Goal: Task Accomplishment & Management: Use online tool/utility

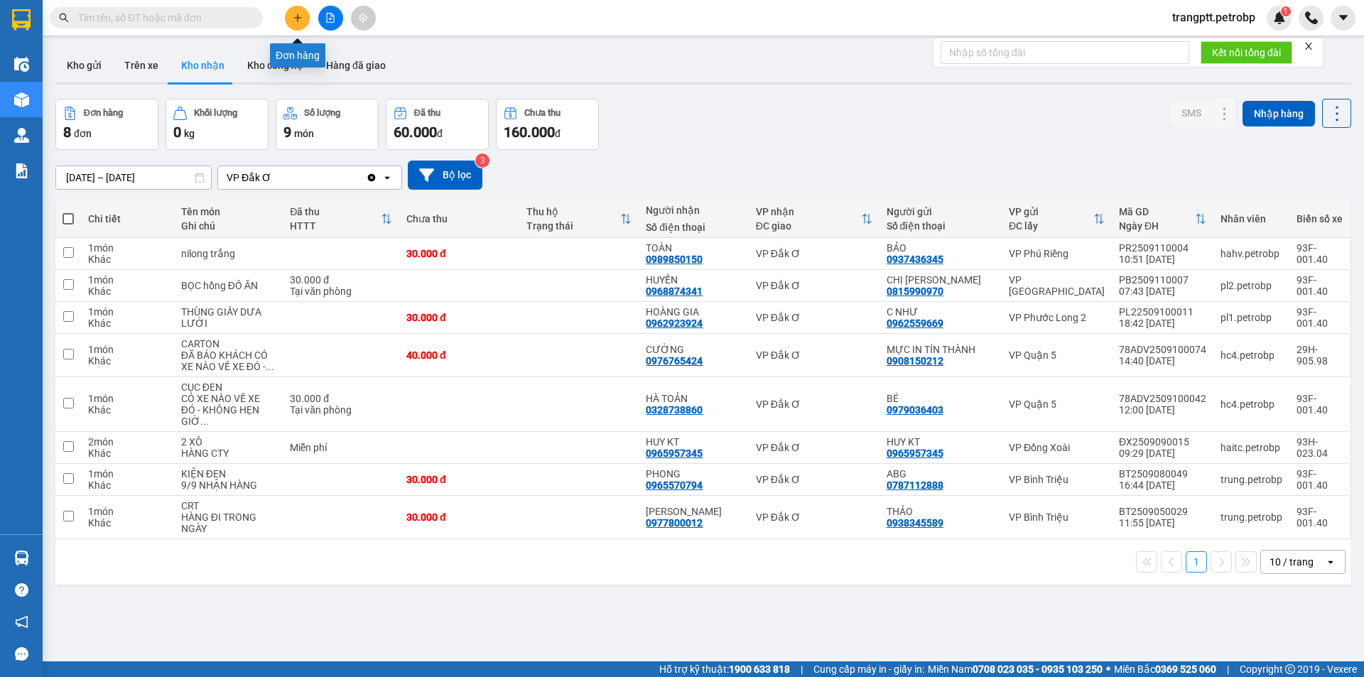
click at [294, 19] on icon "plus" at bounding box center [298, 18] width 10 height 10
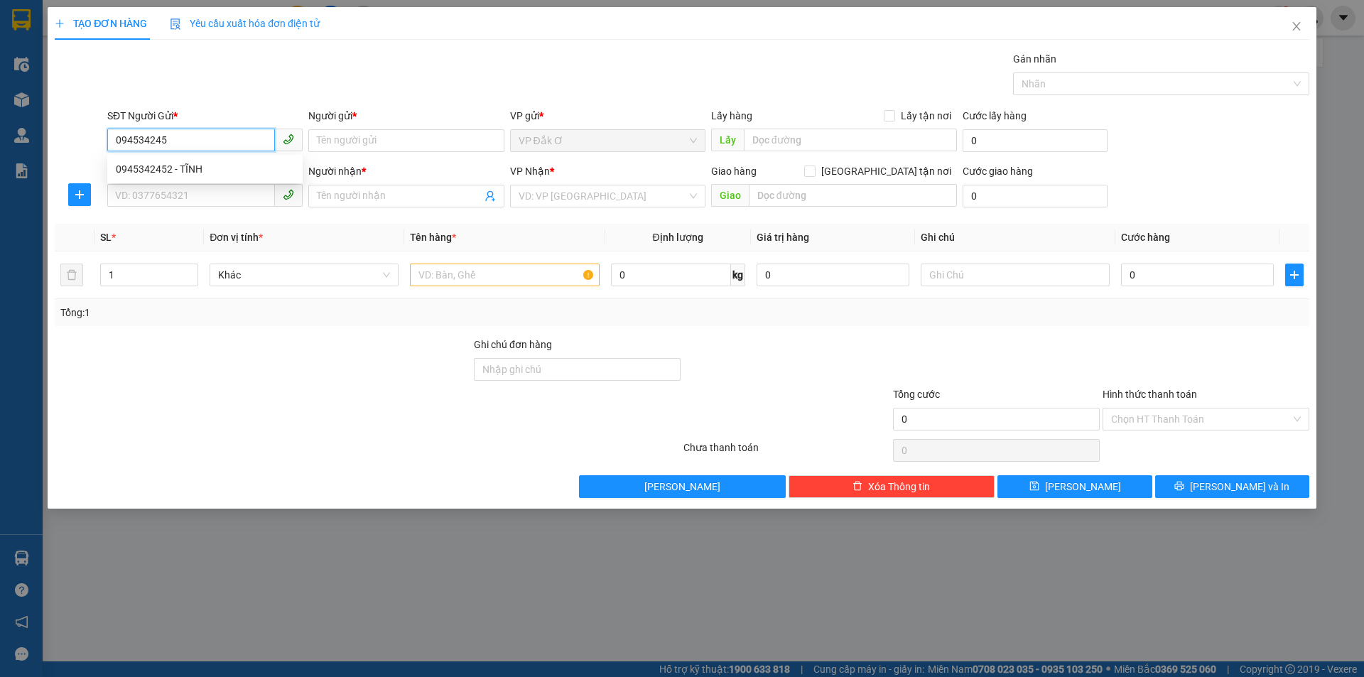
type input "0945342452"
click at [145, 165] on div "0945342452 - TĨNH" at bounding box center [205, 169] width 178 height 16
type input "TĨNH"
type input "0907165533"
type input "HOÀNG"
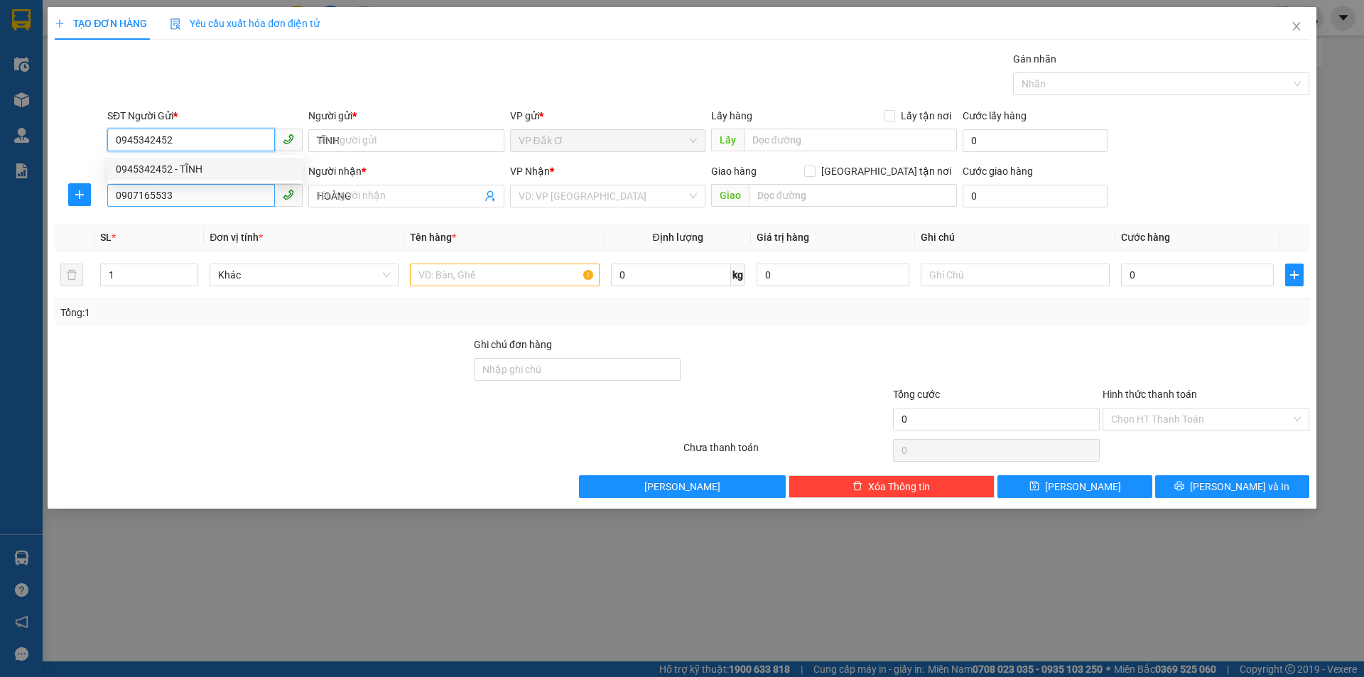
type input "40.000"
type input "0945342452"
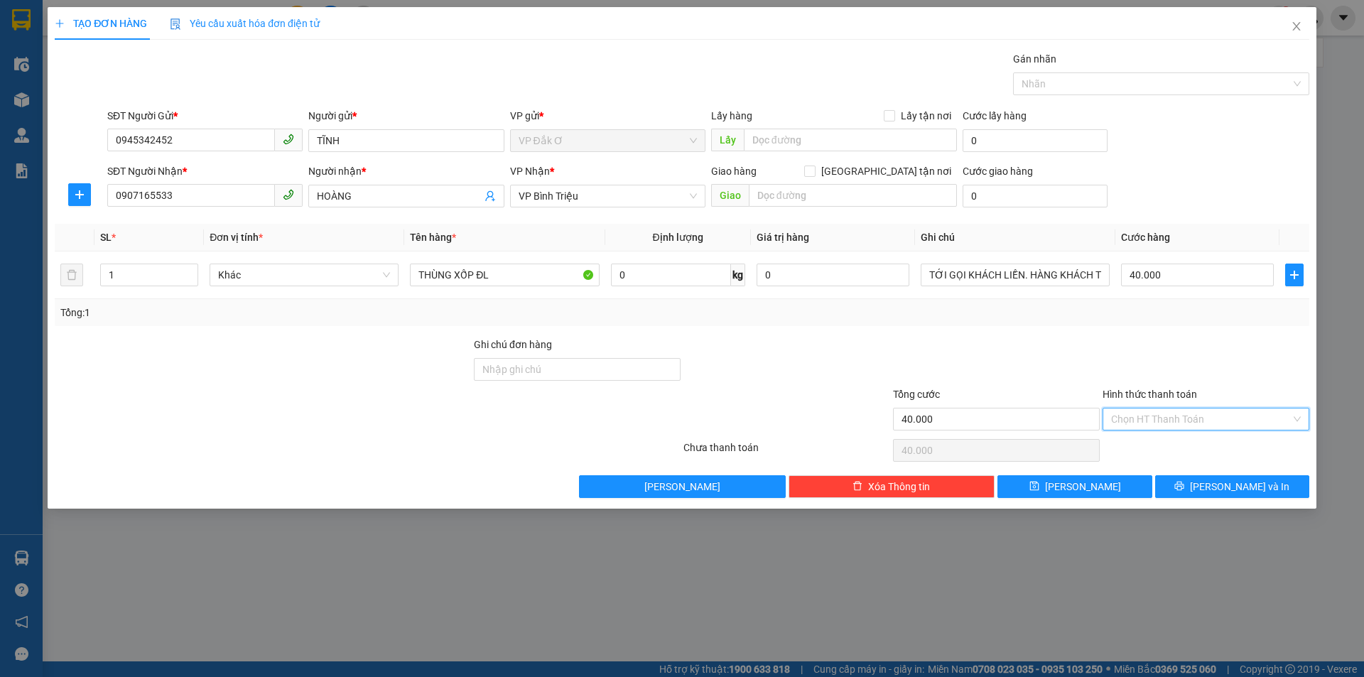
click at [1176, 416] on input "Hình thức thanh toán" at bounding box center [1201, 418] width 180 height 21
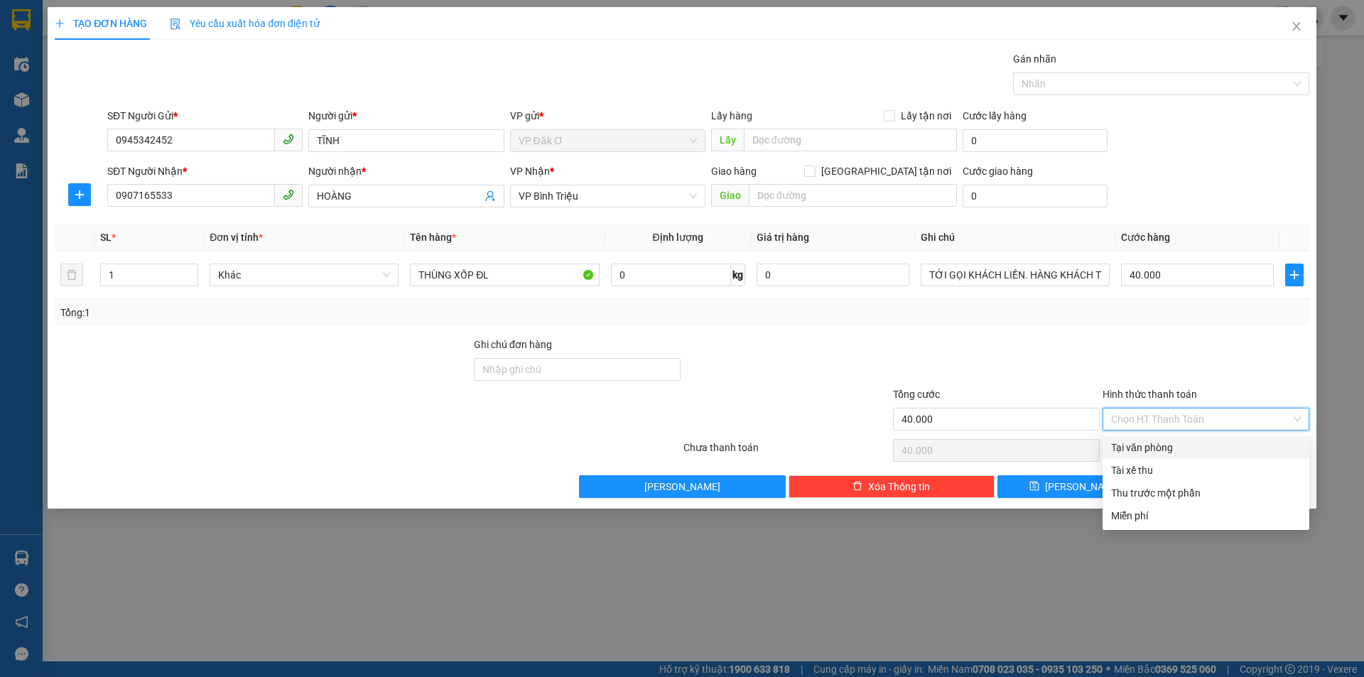
click at [1178, 446] on div "Tại văn phòng" at bounding box center [1206, 448] width 190 height 16
type input "0"
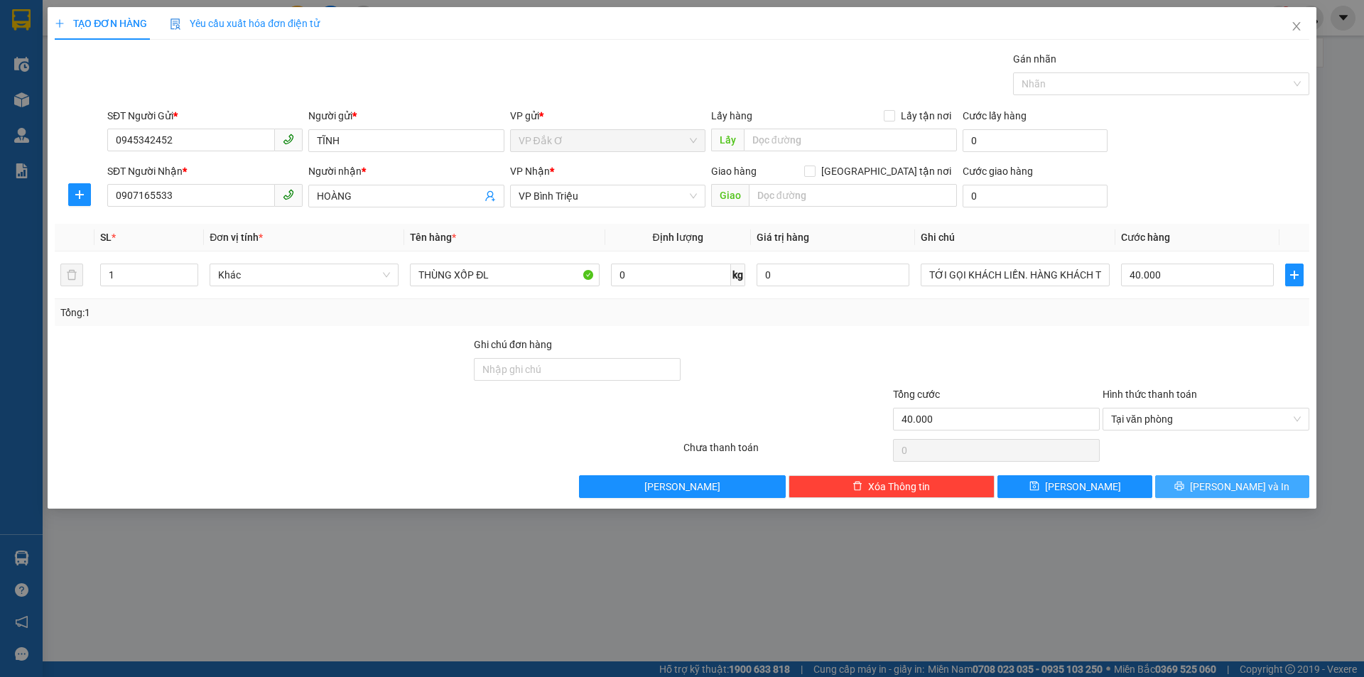
click at [1212, 496] on button "[PERSON_NAME] và In" at bounding box center [1232, 486] width 154 height 23
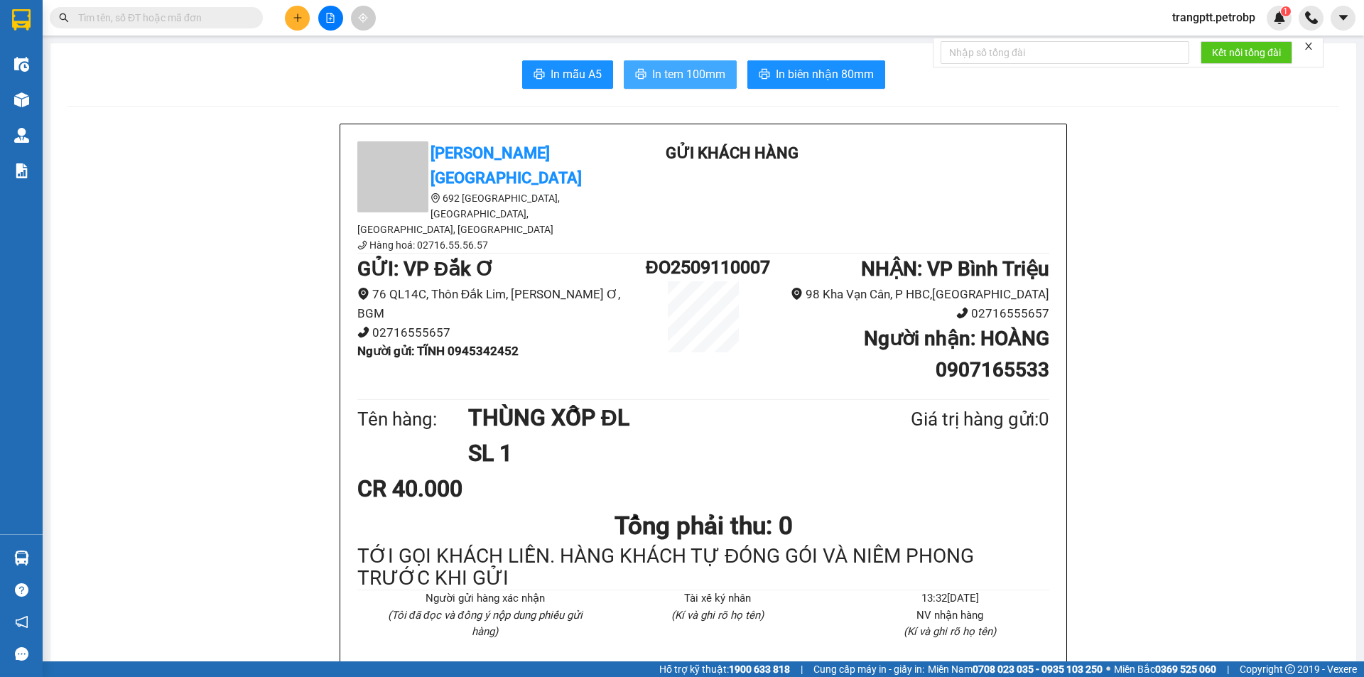
click at [681, 78] on span "In tem 100mm" at bounding box center [688, 74] width 73 height 18
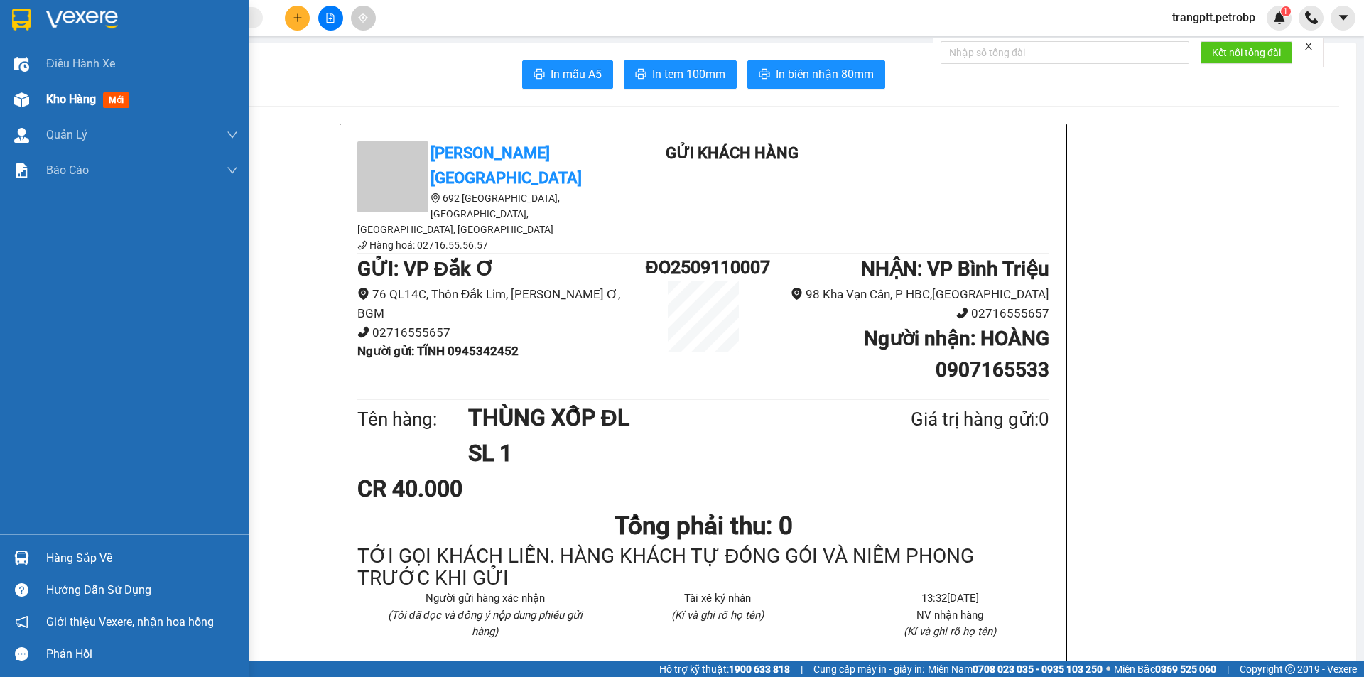
click at [55, 102] on span "Kho hàng" at bounding box center [71, 98] width 50 height 13
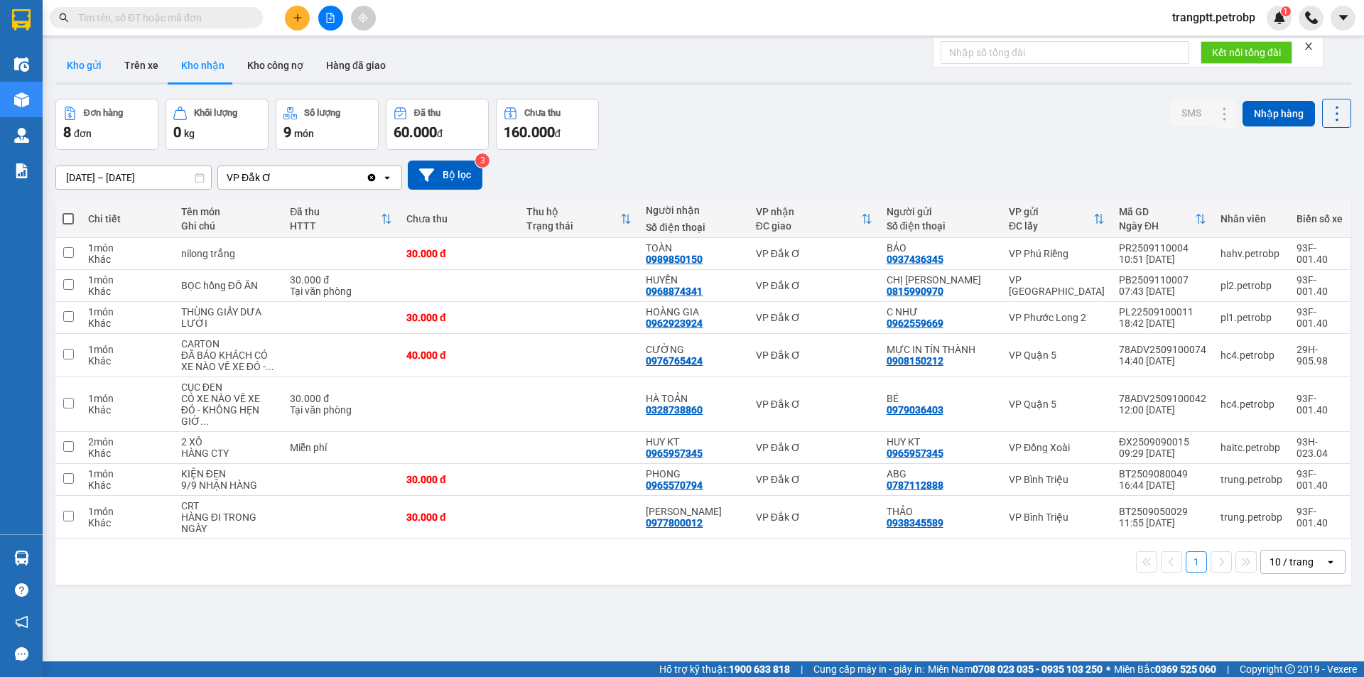
click at [78, 63] on button "Kho gửi" at bounding box center [84, 65] width 58 height 34
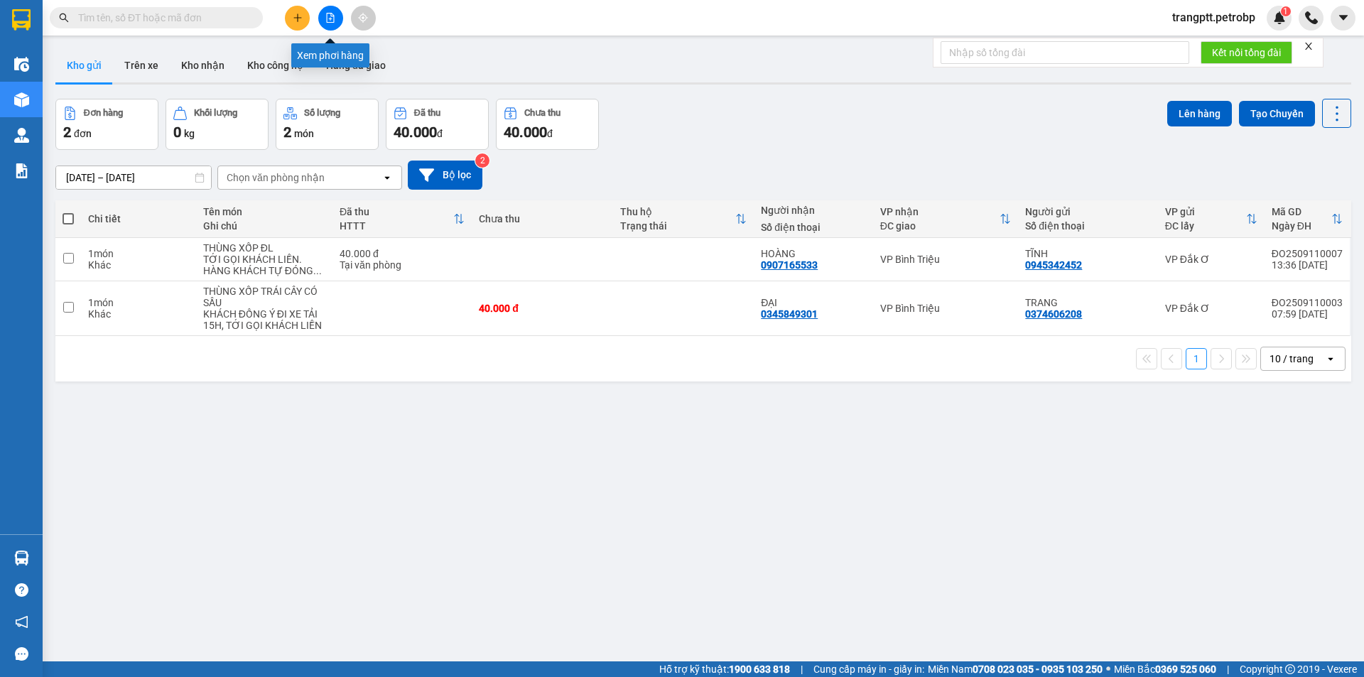
drag, startPoint x: 325, startPoint y: 13, endPoint x: 227, endPoint y: 39, distance: 101.3
click at [326, 13] on icon "file-add" at bounding box center [330, 18] width 10 height 10
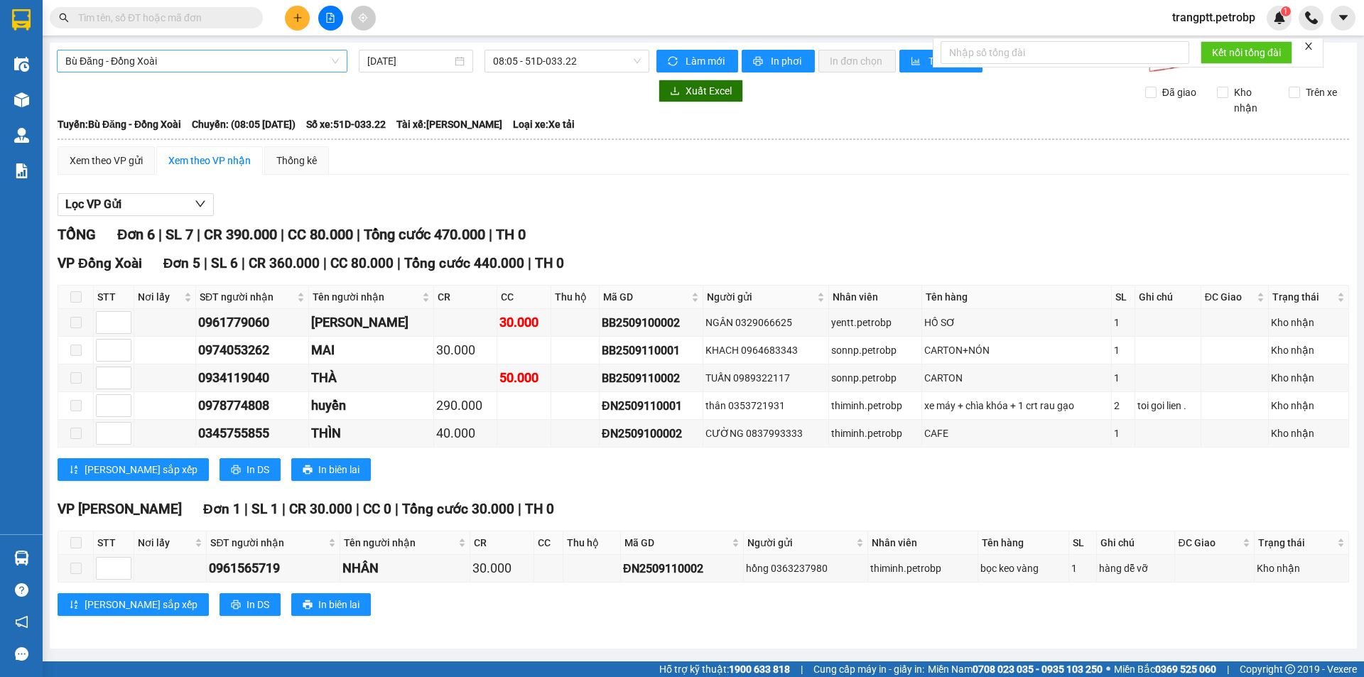
click at [185, 55] on span "Bù Đăng - Đồng Xoài" at bounding box center [201, 60] width 273 height 21
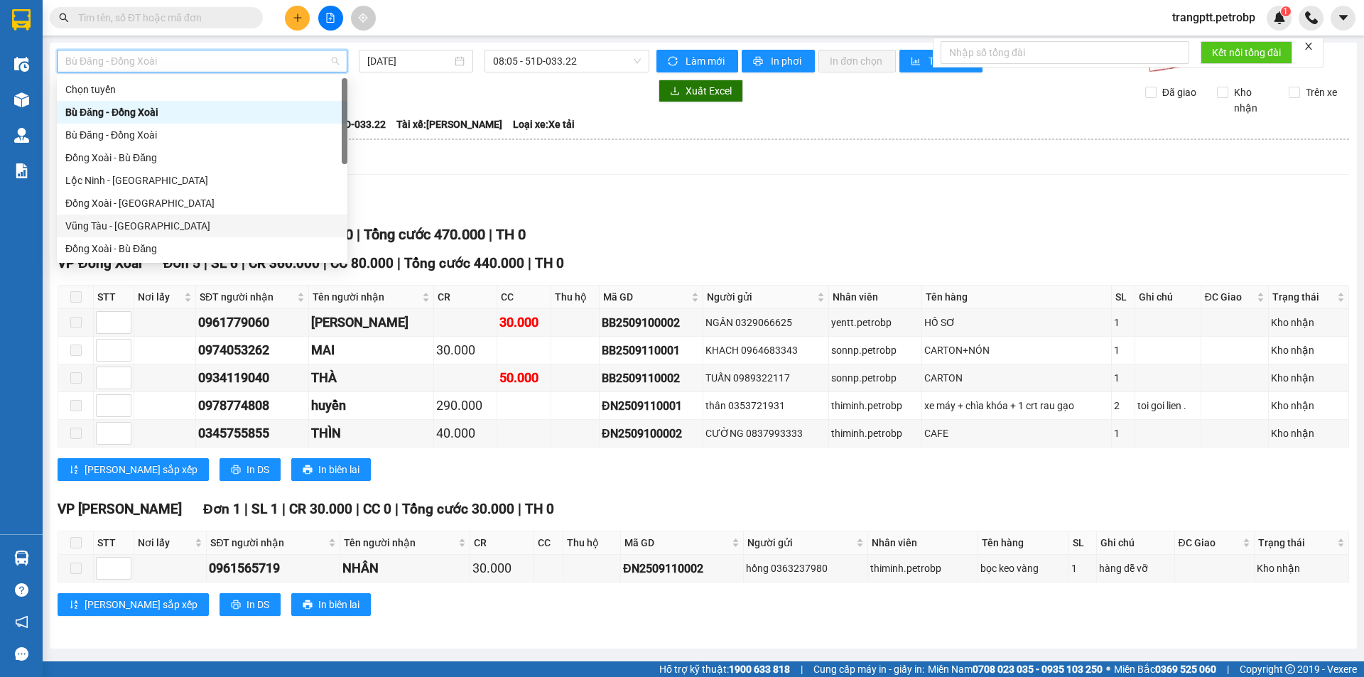
scroll to position [295, 0]
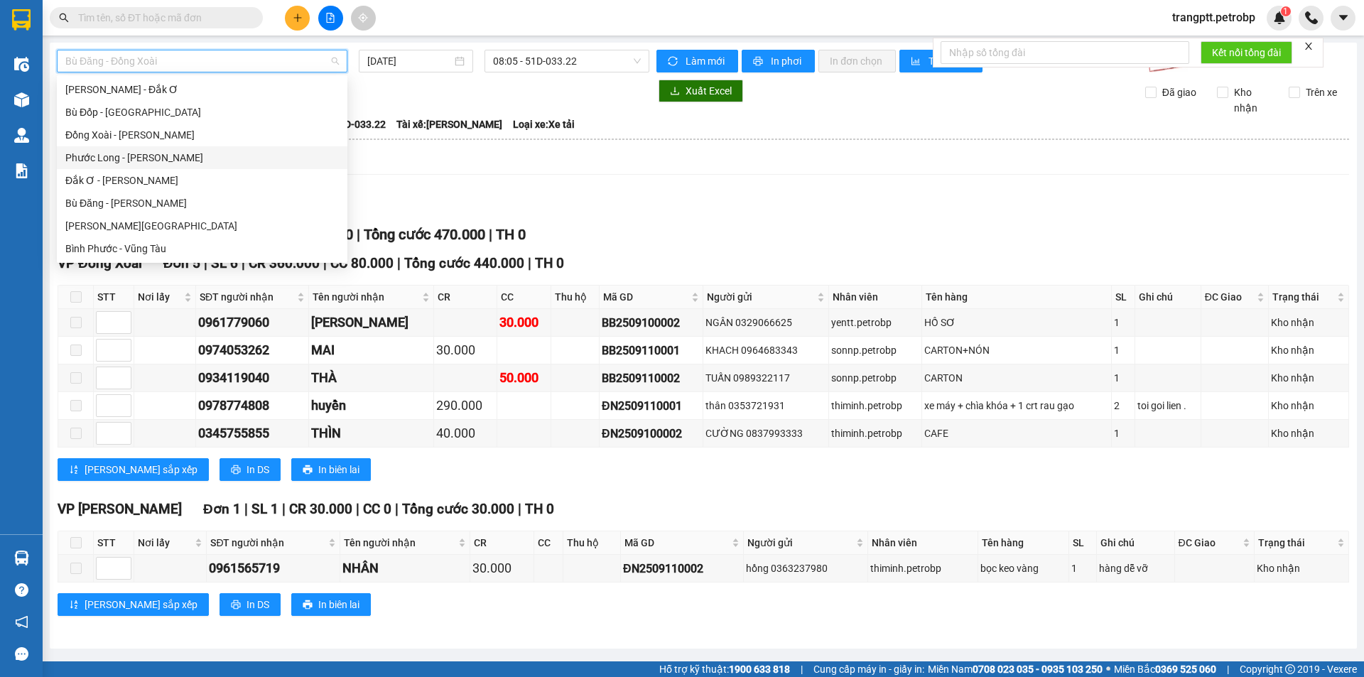
click at [119, 154] on div "Phước Long - [PERSON_NAME]" at bounding box center [201, 158] width 273 height 16
type input "[DATE]"
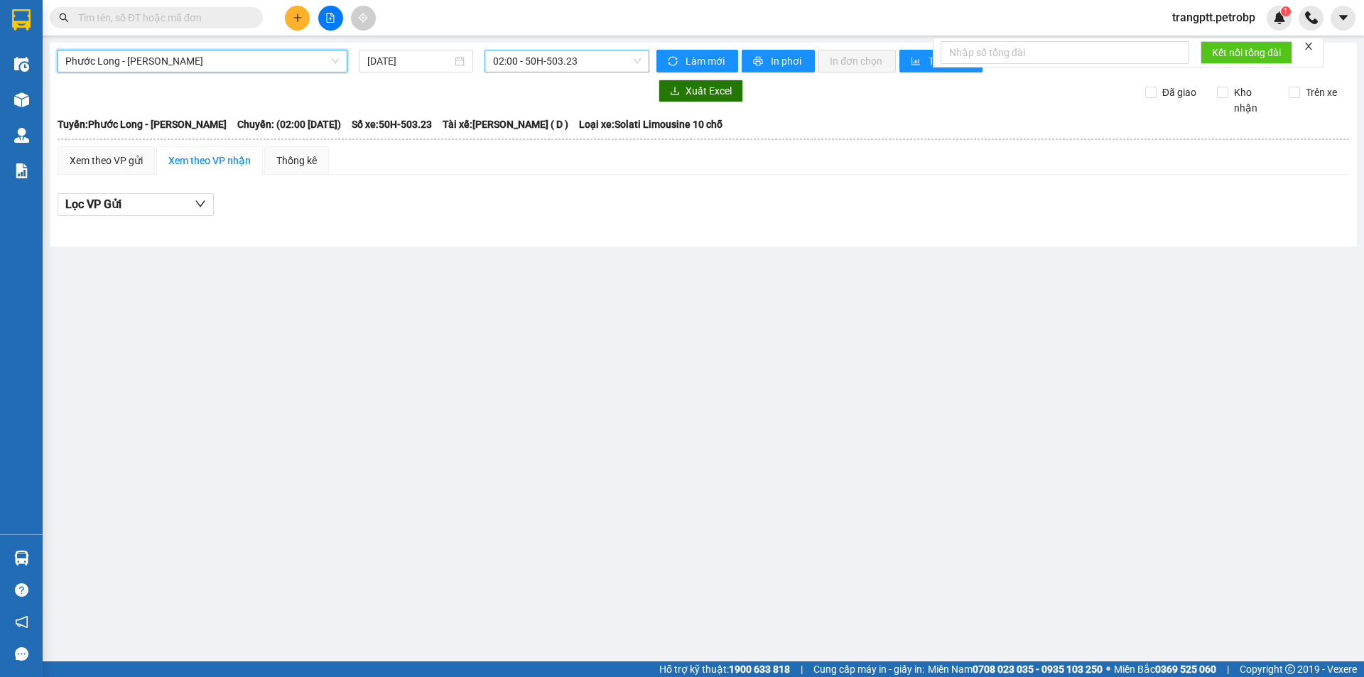
click at [523, 56] on span "02:00 - 50H-503.23" at bounding box center [567, 60] width 148 height 21
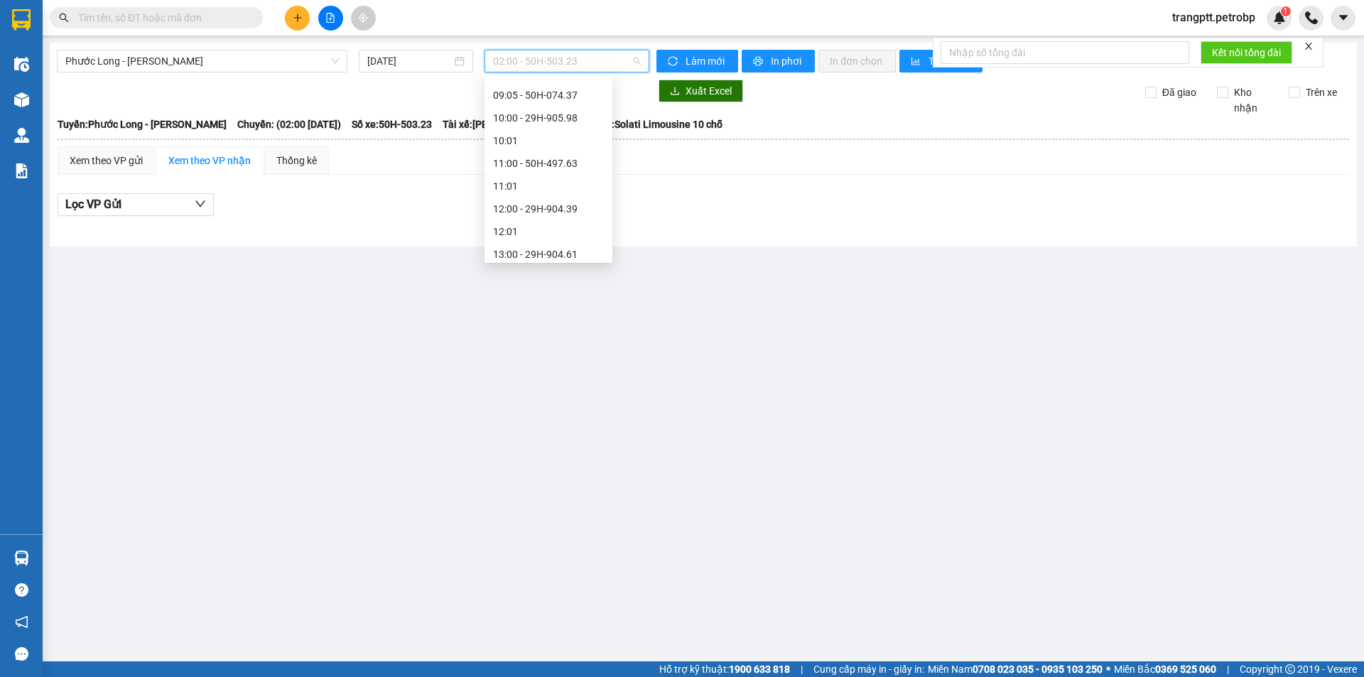
scroll to position [639, 0]
click at [552, 180] on div "15:05 - 50H-363.26" at bounding box center [548, 178] width 111 height 16
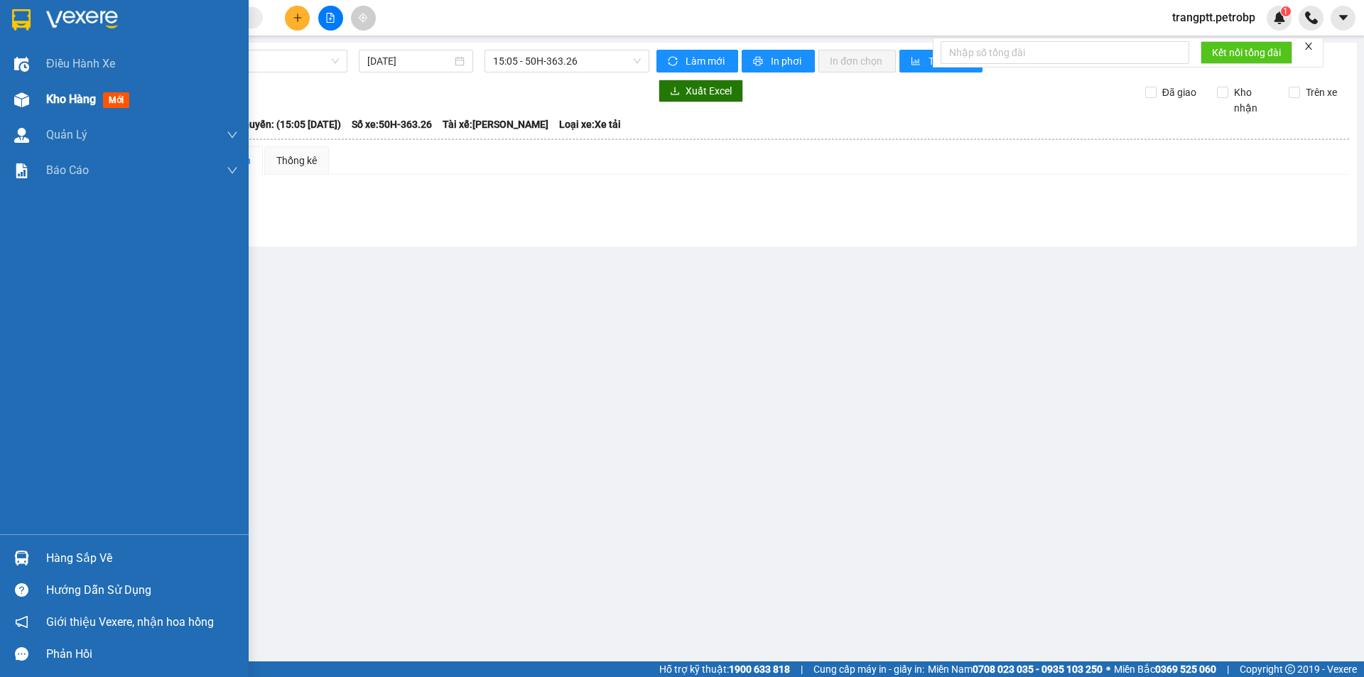
click at [39, 99] on div "Kho hàng mới" at bounding box center [124, 100] width 249 height 36
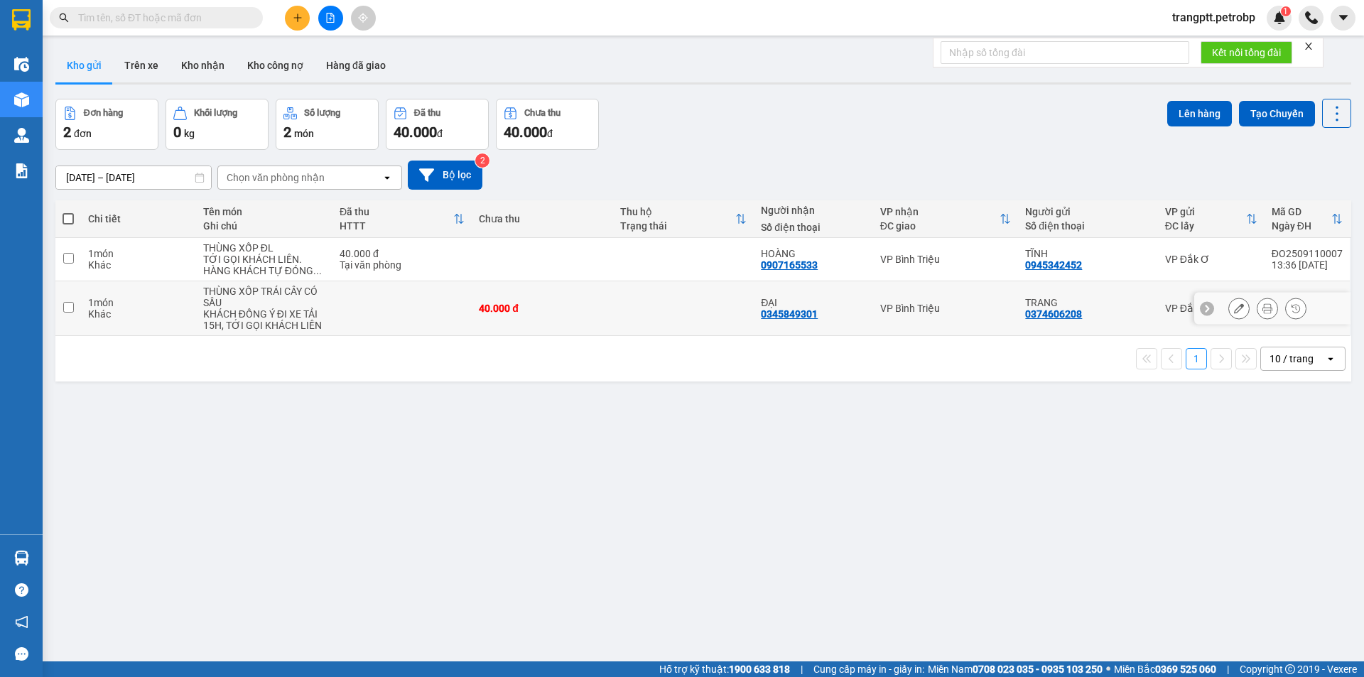
click at [67, 304] on input "checkbox" at bounding box center [68, 307] width 11 height 11
checkbox input "true"
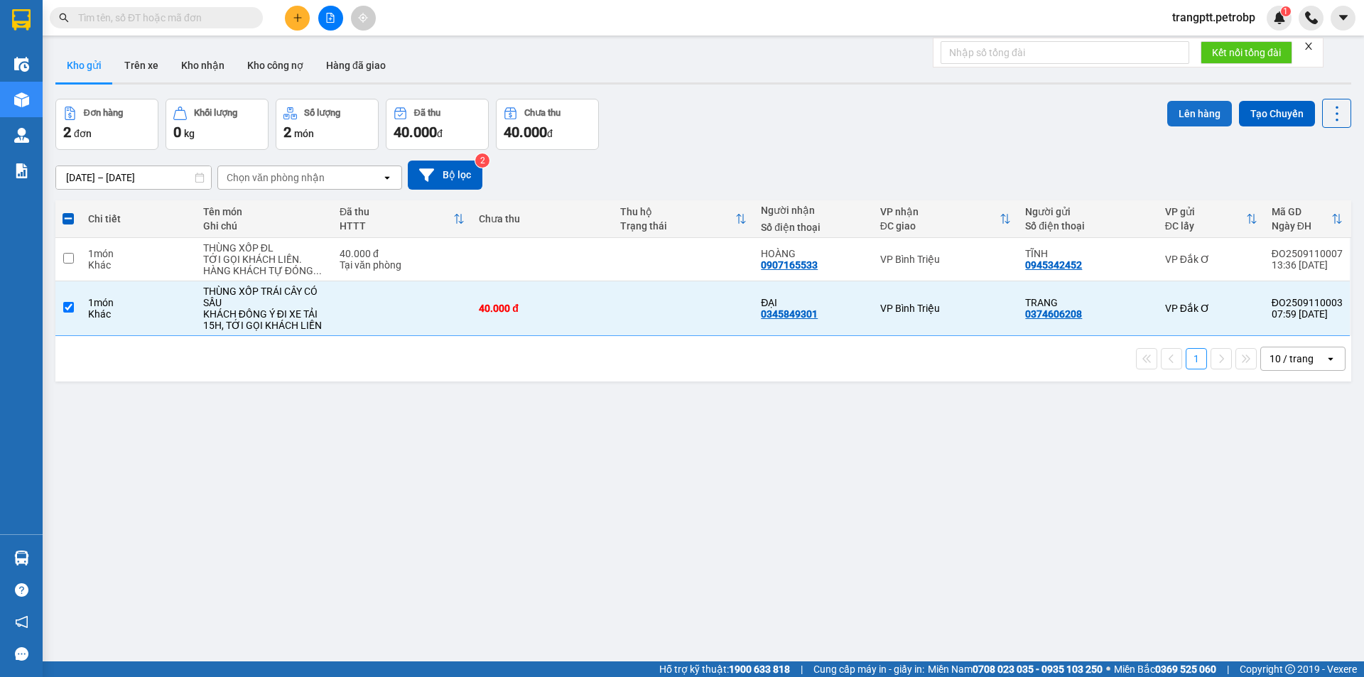
click at [1185, 109] on button "Lên hàng" at bounding box center [1199, 114] width 65 height 26
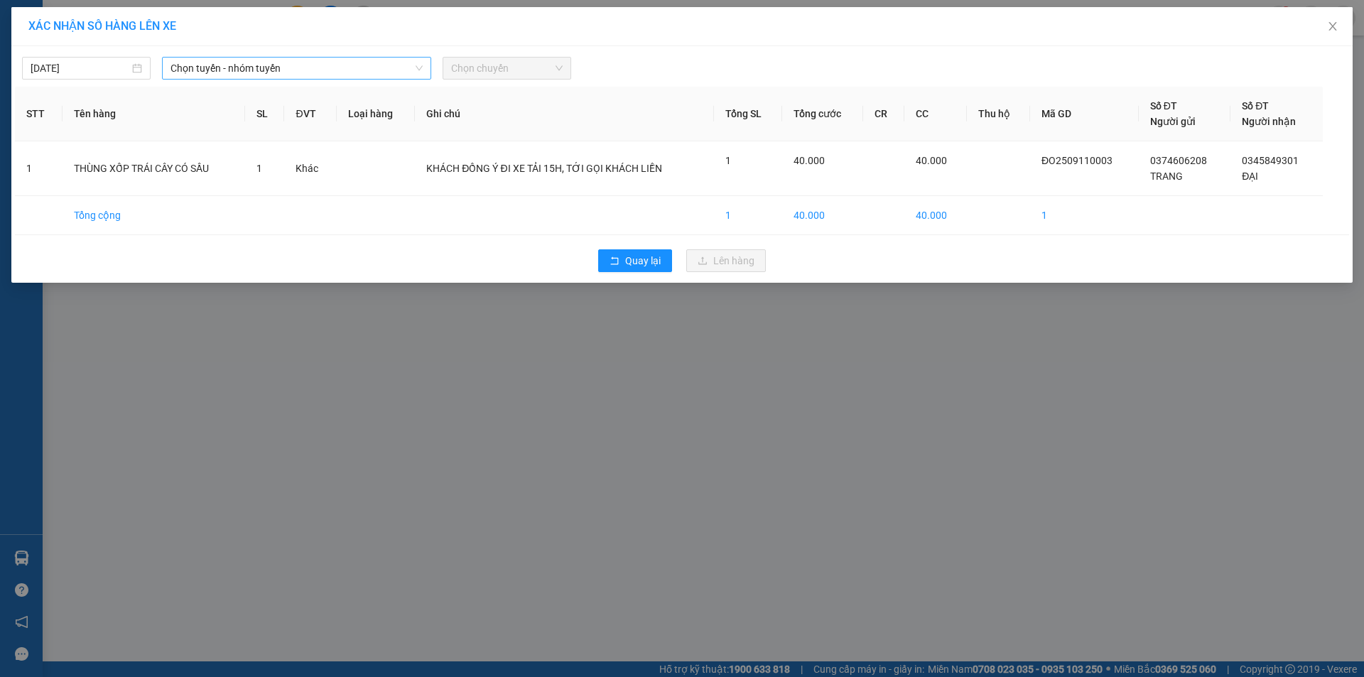
click at [284, 68] on span "Chọn tuyến - nhóm tuyến" at bounding box center [296, 68] width 252 height 21
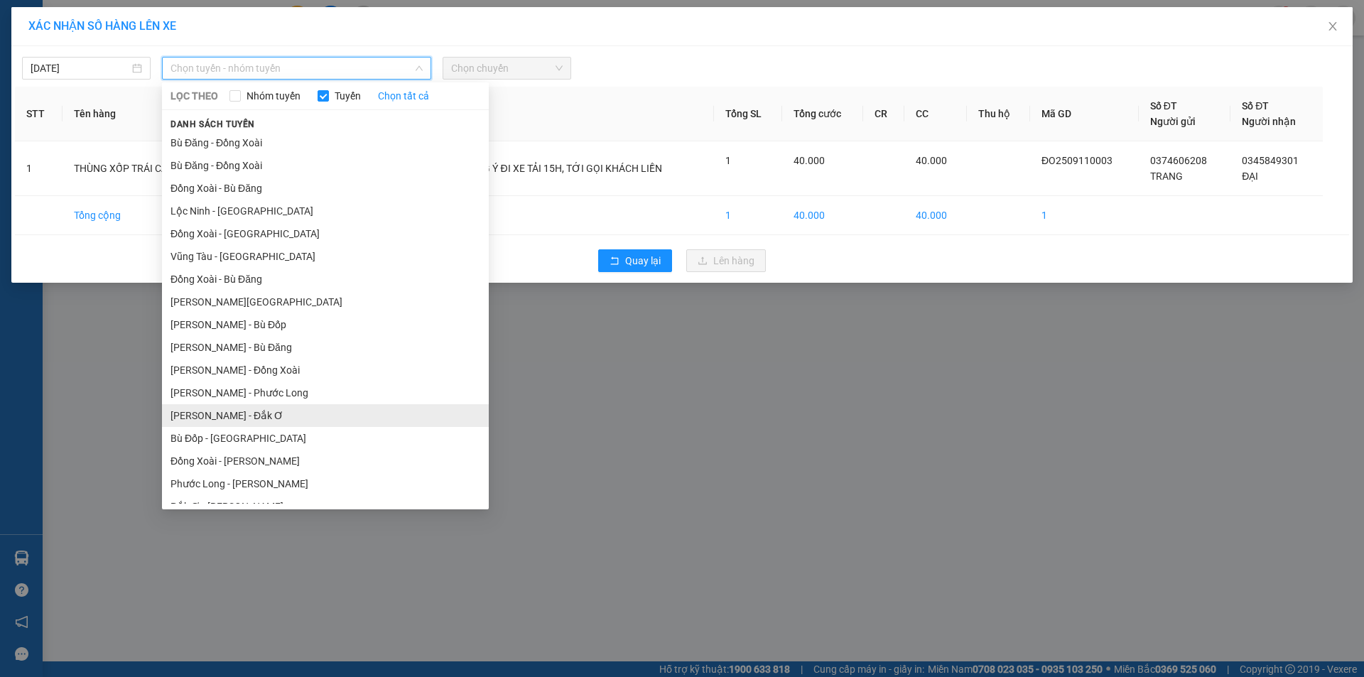
scroll to position [82, 0]
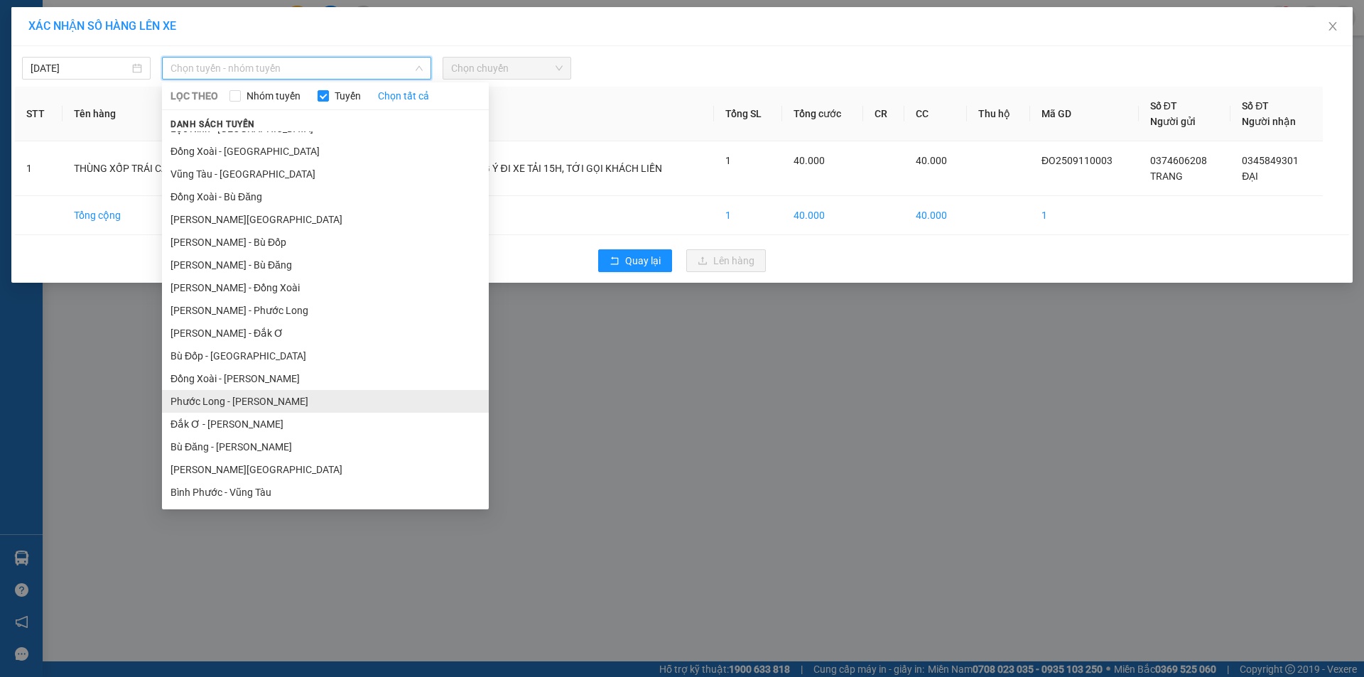
click at [254, 403] on li "Phước Long - [PERSON_NAME]" at bounding box center [325, 401] width 327 height 23
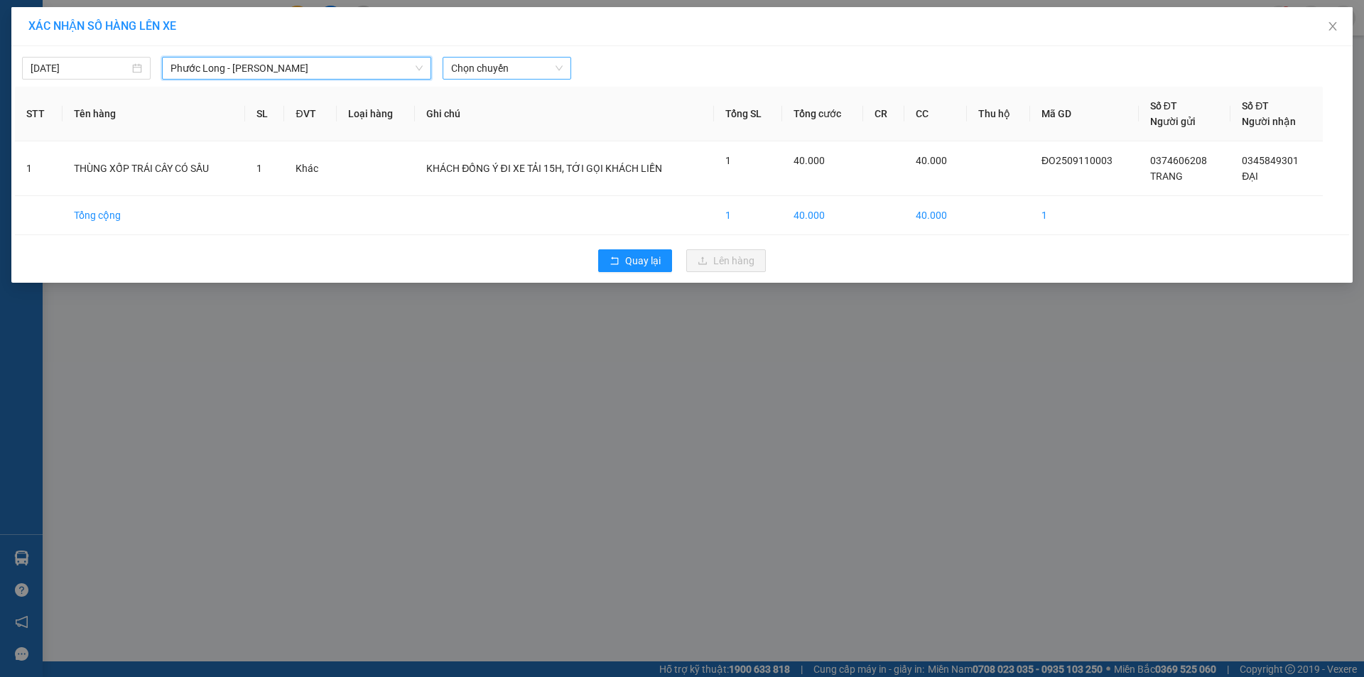
click at [489, 69] on span "Chọn chuyến" at bounding box center [507, 68] width 112 height 21
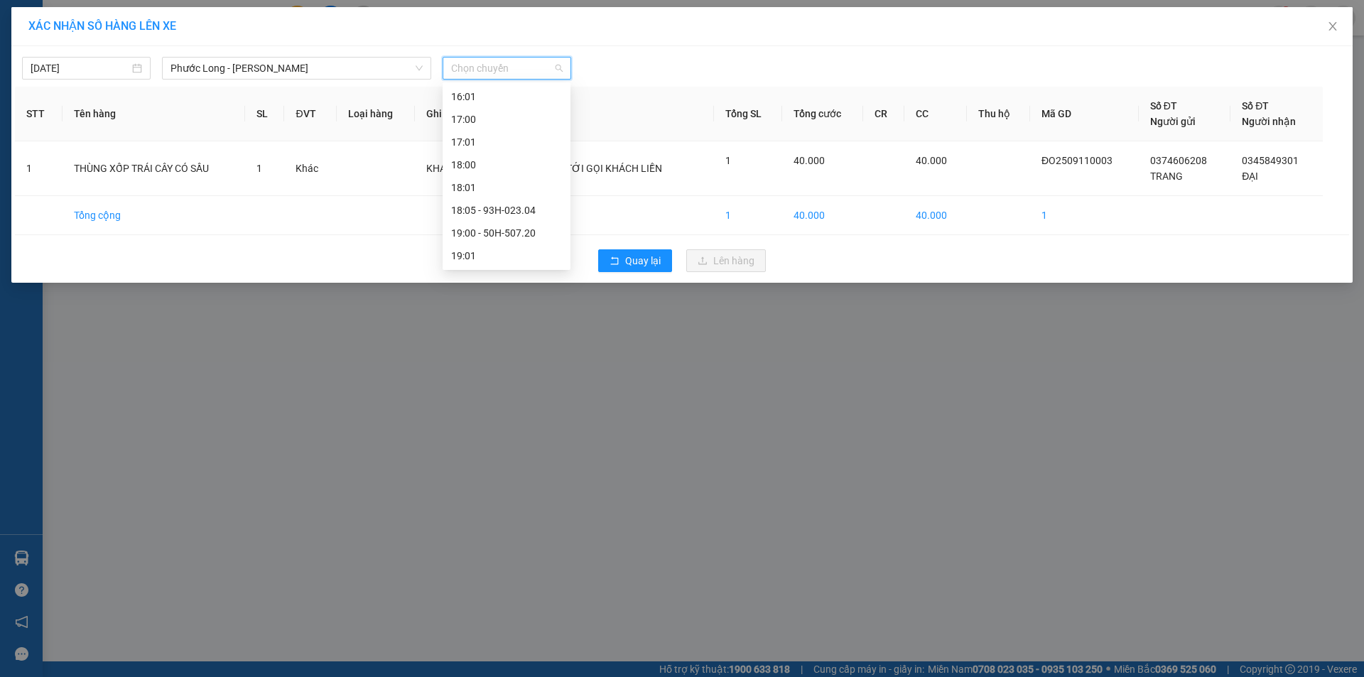
scroll to position [631, 0]
click at [494, 193] on div "15:05 - 50H-363.26" at bounding box center [506, 193] width 111 height 16
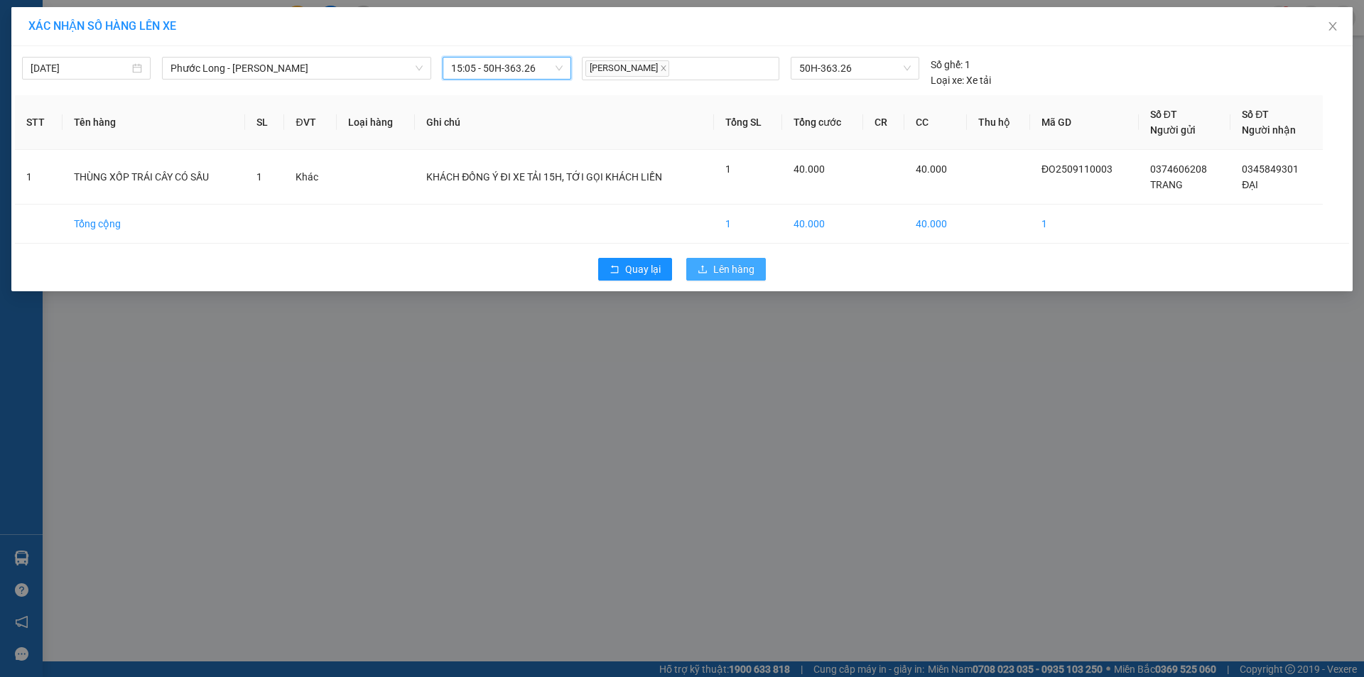
click at [715, 268] on span "Lên hàng" at bounding box center [733, 269] width 41 height 16
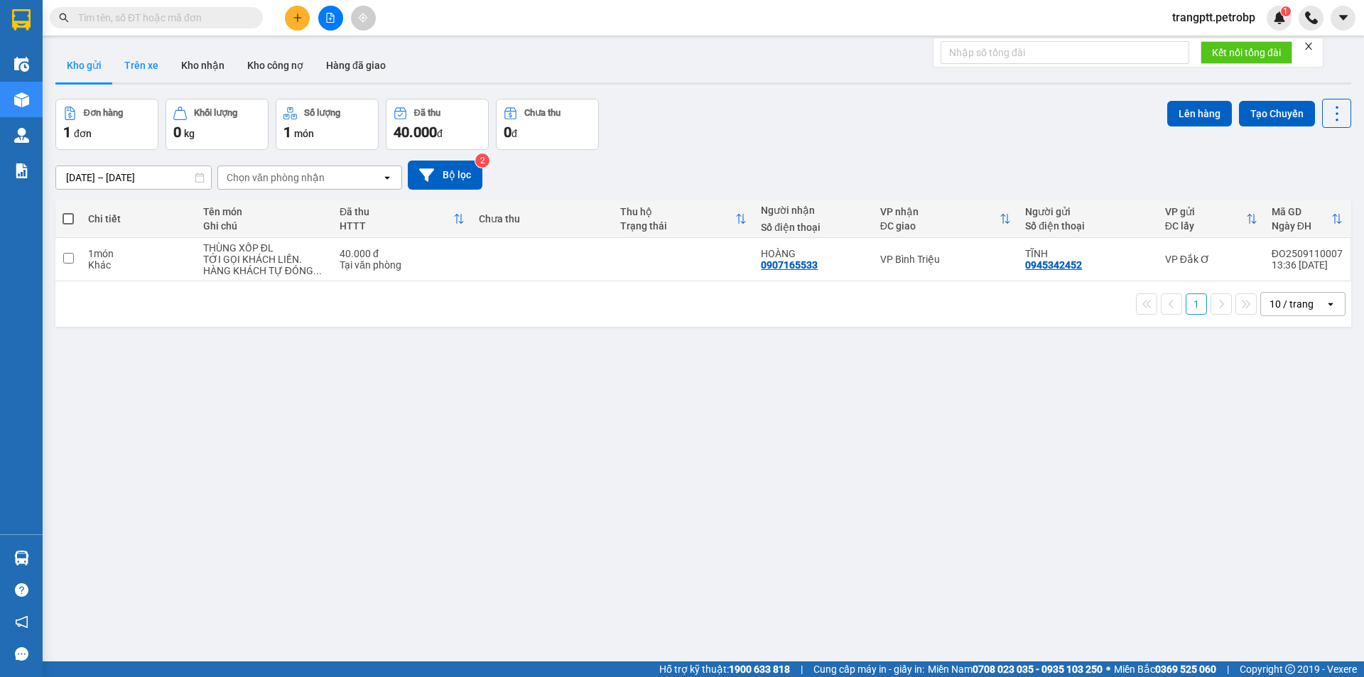
click at [130, 61] on button "Trên xe" at bounding box center [141, 65] width 57 height 34
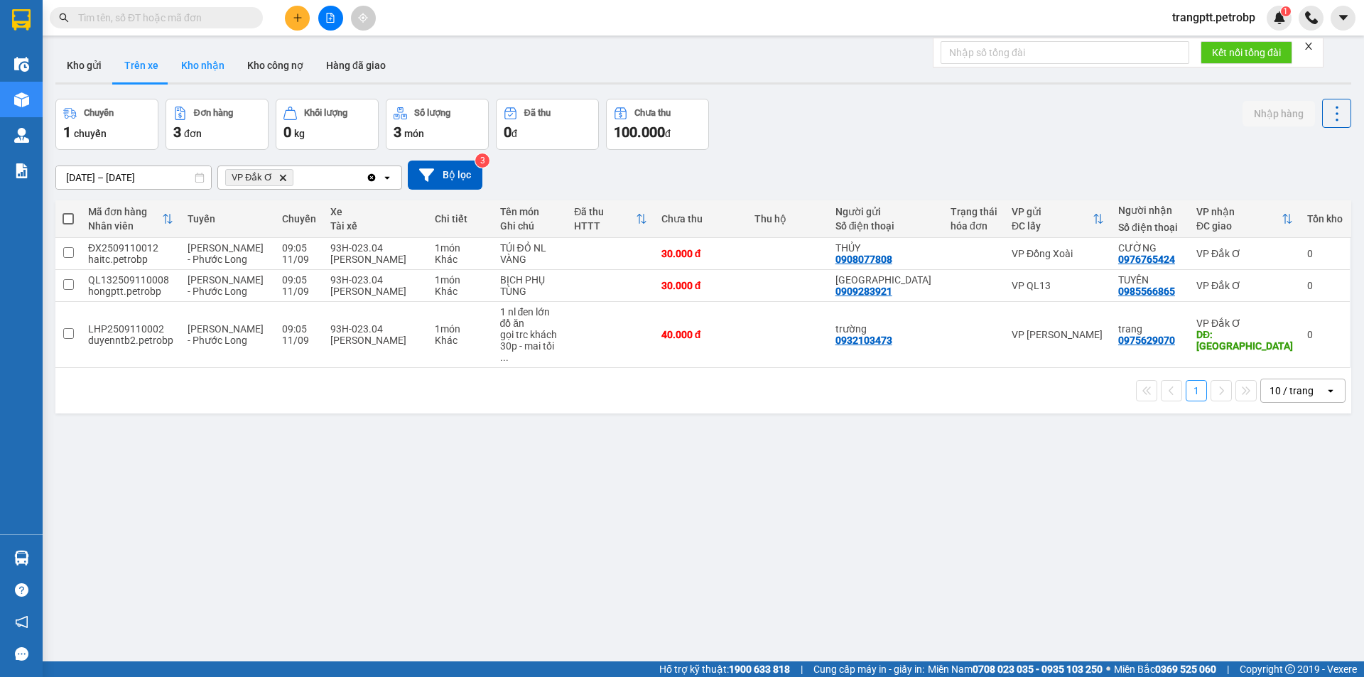
click at [184, 55] on button "Kho nhận" at bounding box center [203, 65] width 66 height 34
type input "[DATE] – [DATE]"
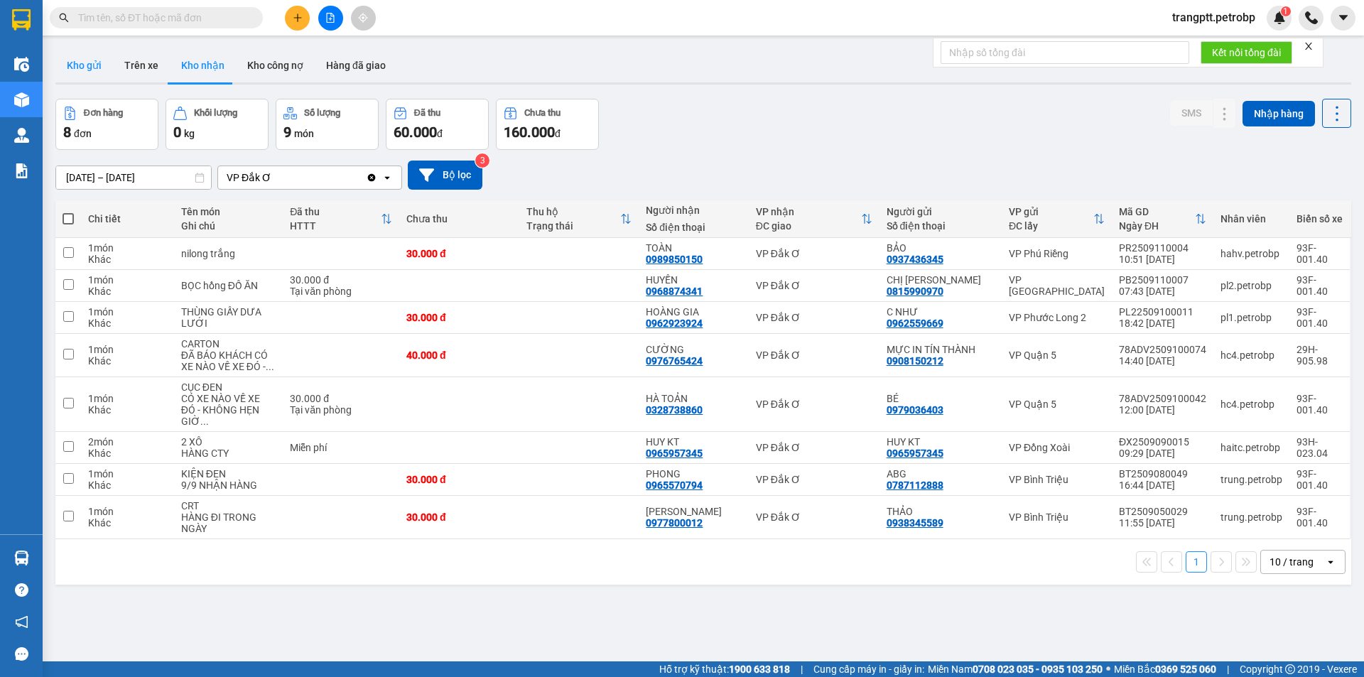
click at [72, 58] on button "Kho gửi" at bounding box center [84, 65] width 58 height 34
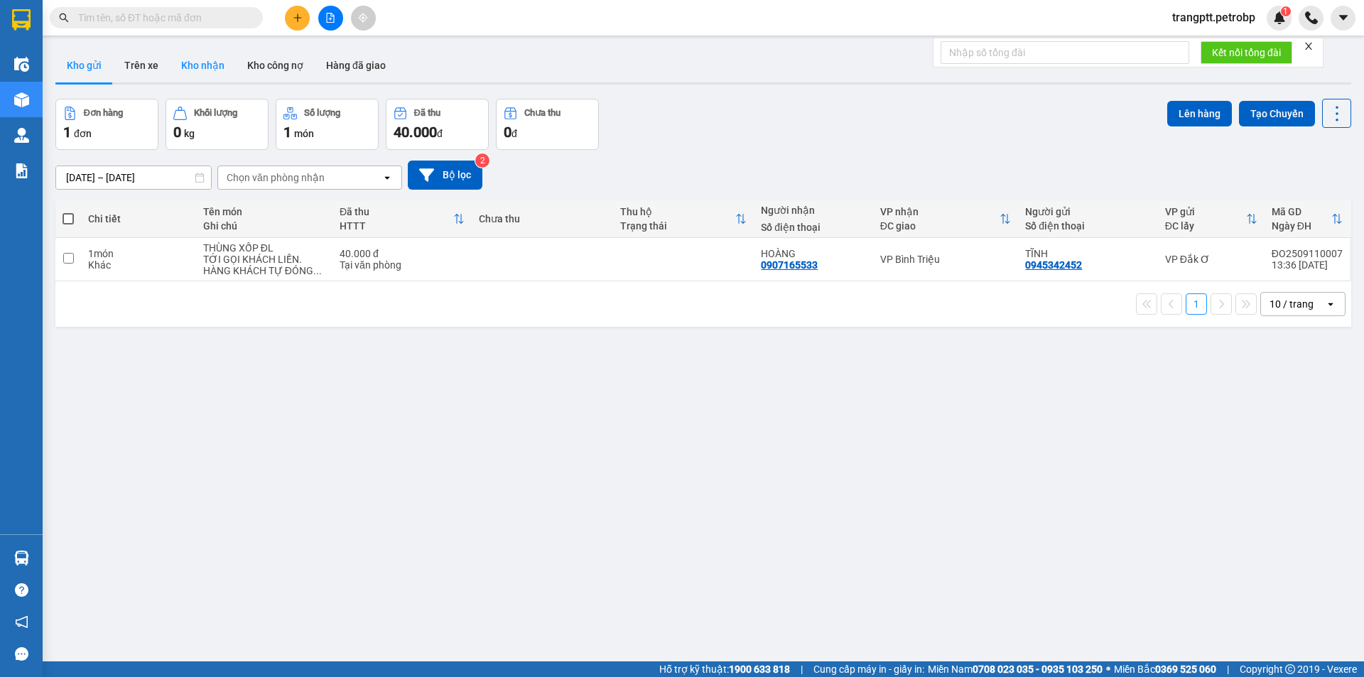
click at [213, 55] on button "Kho nhận" at bounding box center [203, 65] width 66 height 34
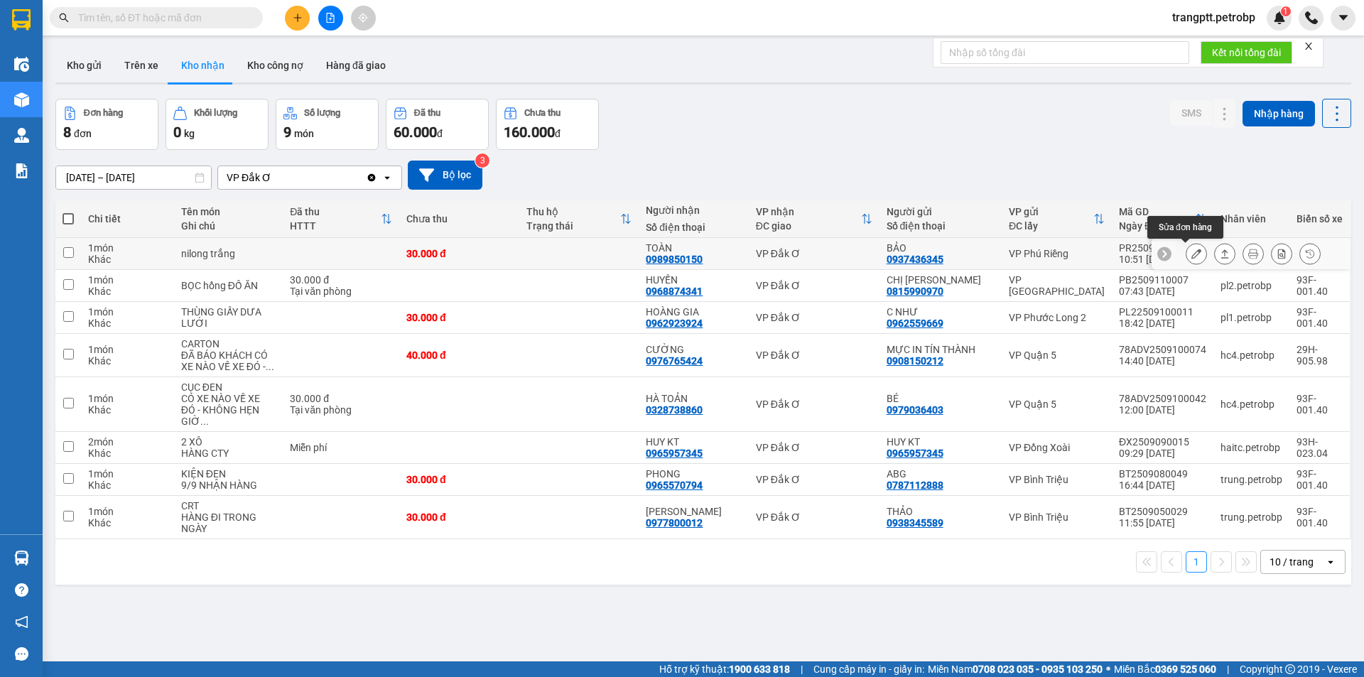
click at [1191, 252] on icon at bounding box center [1196, 254] width 10 height 10
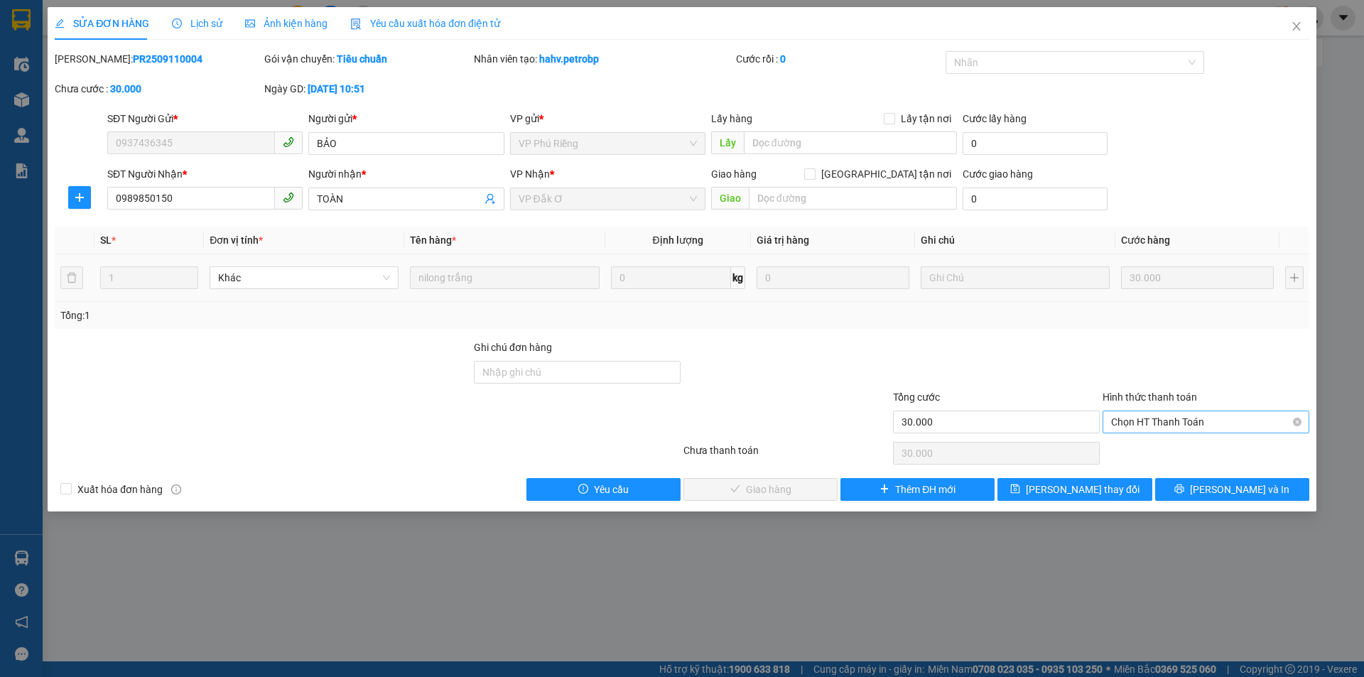
click at [1166, 425] on span "Chọn HT Thanh Toán" at bounding box center [1206, 421] width 190 height 21
drag, startPoint x: 1166, startPoint y: 447, endPoint x: 903, endPoint y: 457, distance: 263.0
click at [1163, 448] on div "Tại văn phòng" at bounding box center [1206, 451] width 190 height 16
type input "0"
click at [782, 497] on button "[PERSON_NAME] và Giao hàng" at bounding box center [760, 489] width 154 height 23
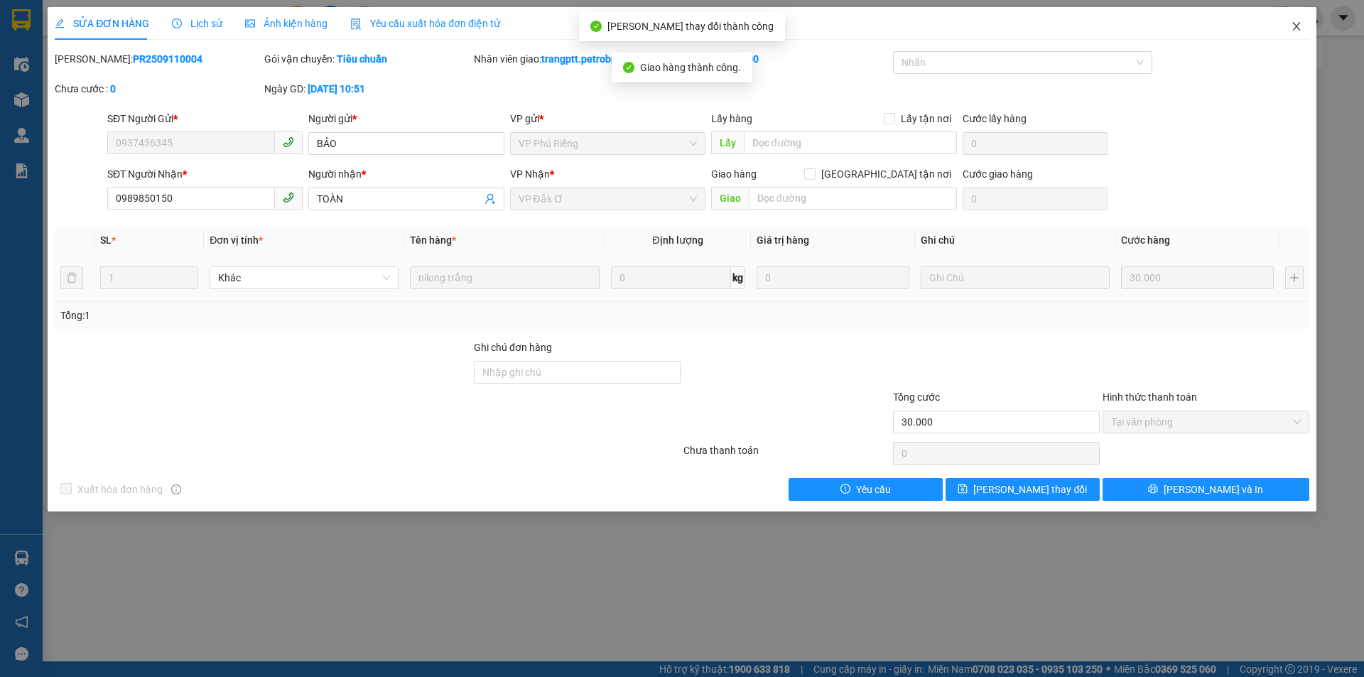
click at [1291, 25] on icon "close" at bounding box center [1296, 26] width 11 height 11
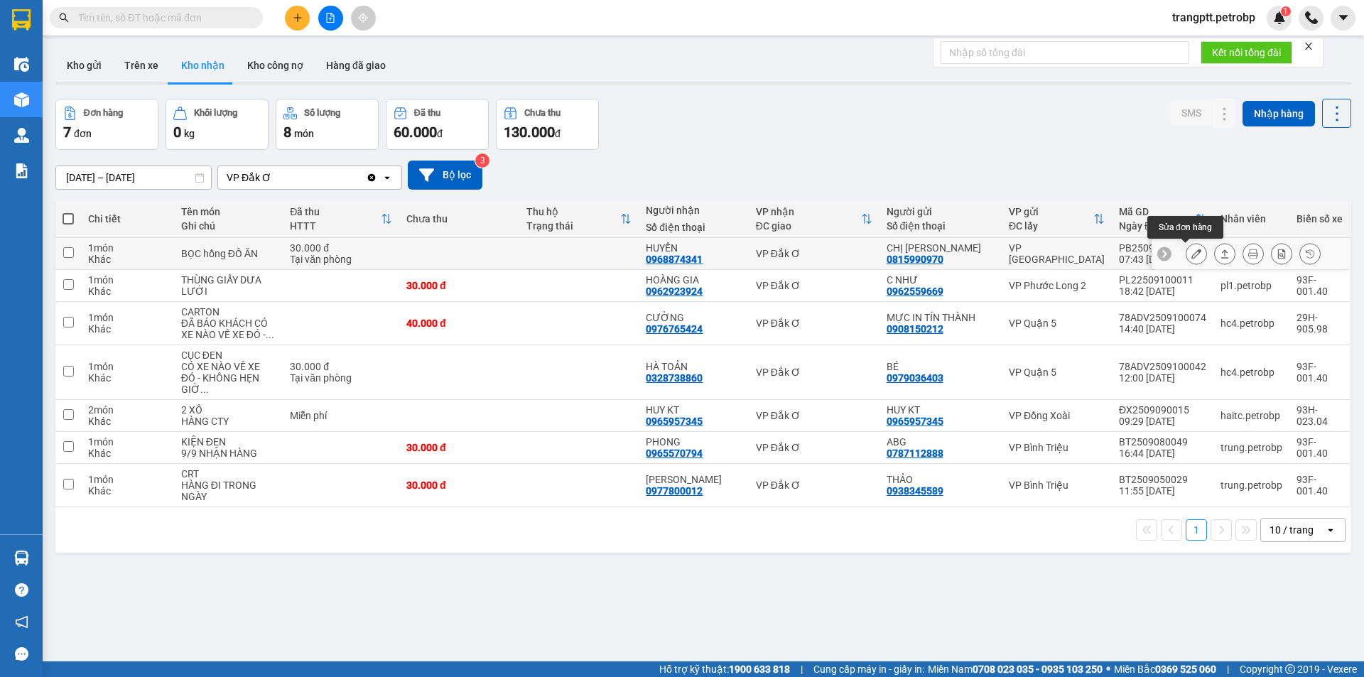
click at [1186, 251] on button at bounding box center [1196, 254] width 20 height 25
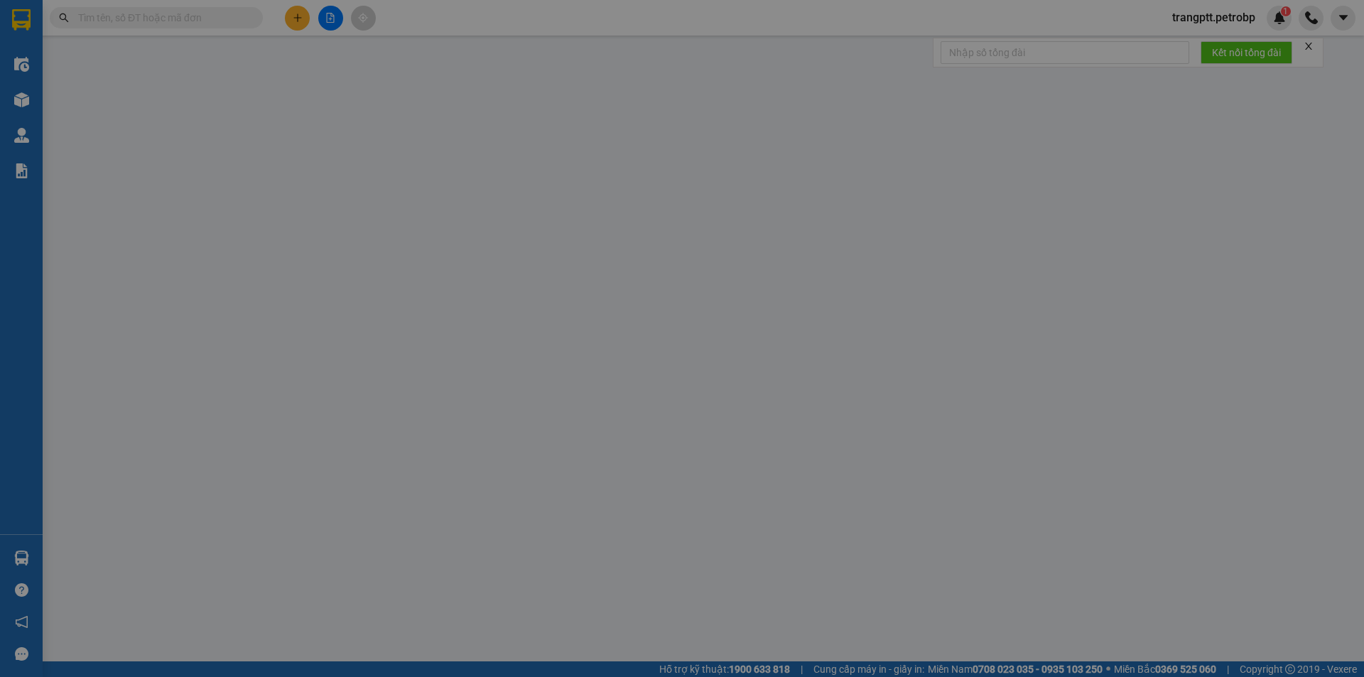
type input "0815990970"
type input "CHỊ [PERSON_NAME]"
type input "0968874341"
type input "HUYỀN"
type input "30.000"
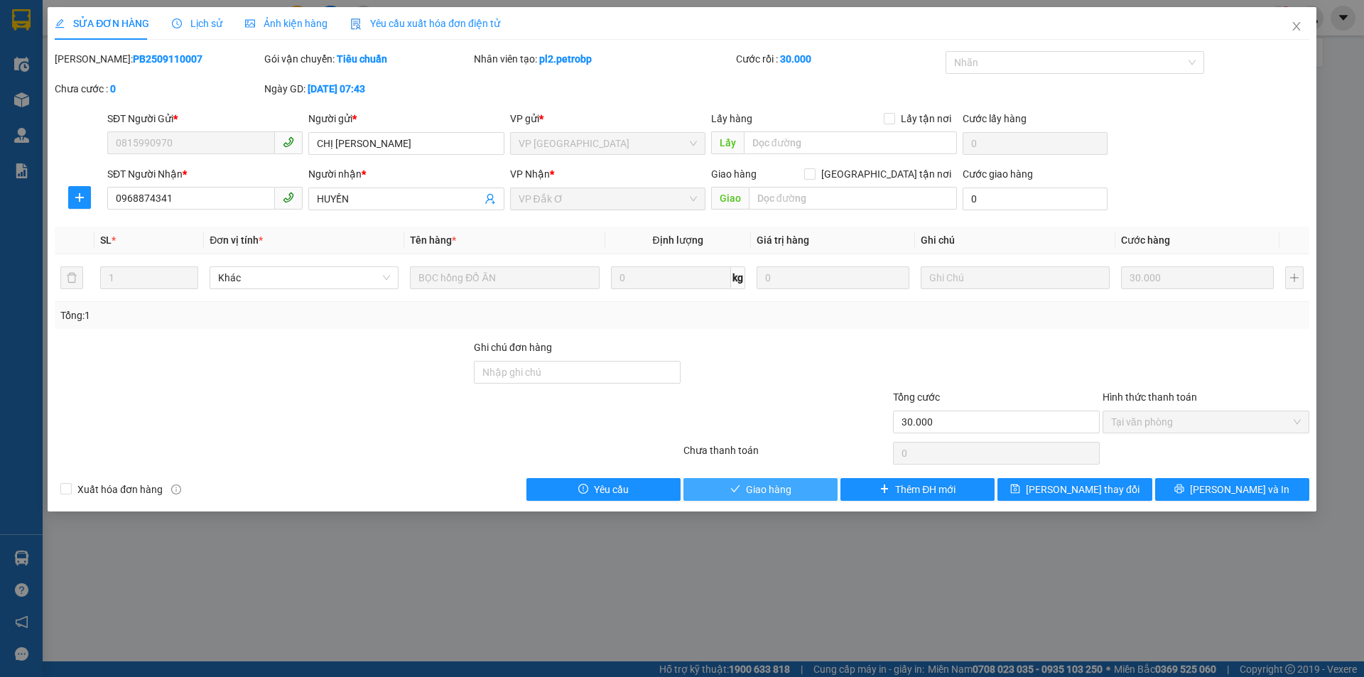
click at [771, 489] on span "Giao hàng" at bounding box center [768, 490] width 45 height 16
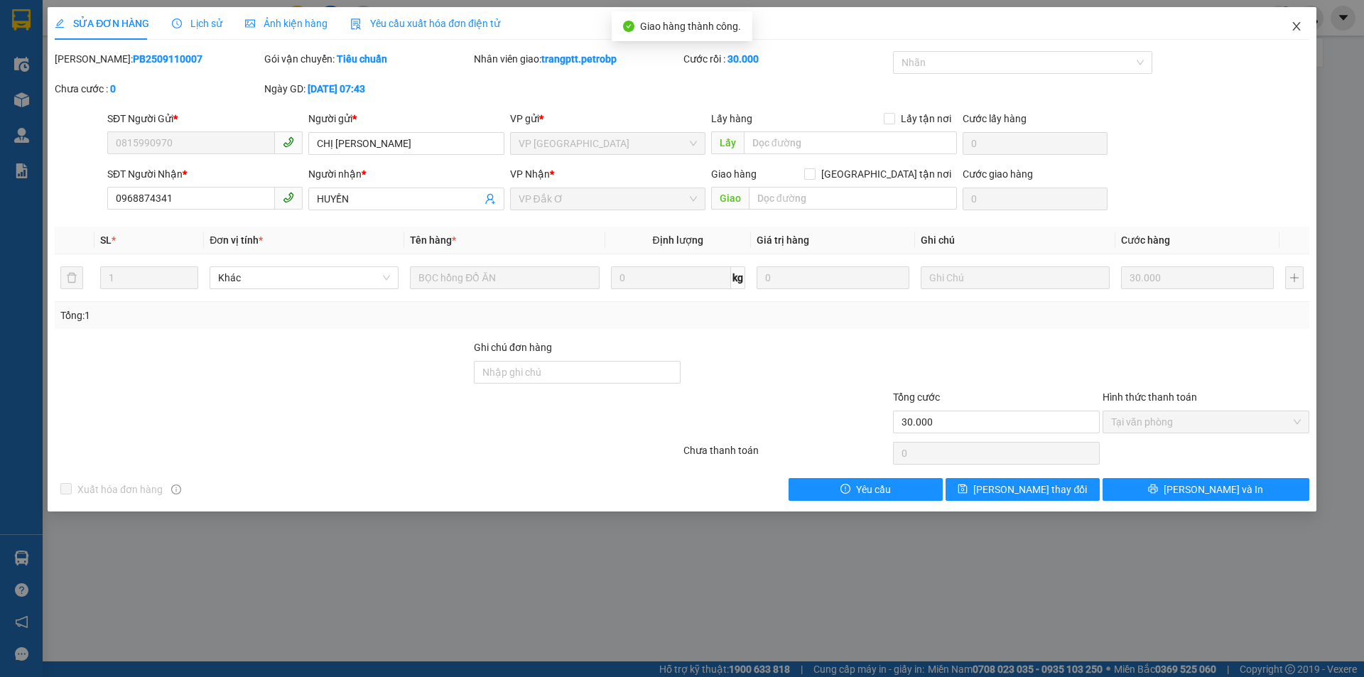
click at [1298, 27] on icon "close" at bounding box center [1296, 26] width 11 height 11
